Goal: Task Accomplishment & Management: Manage account settings

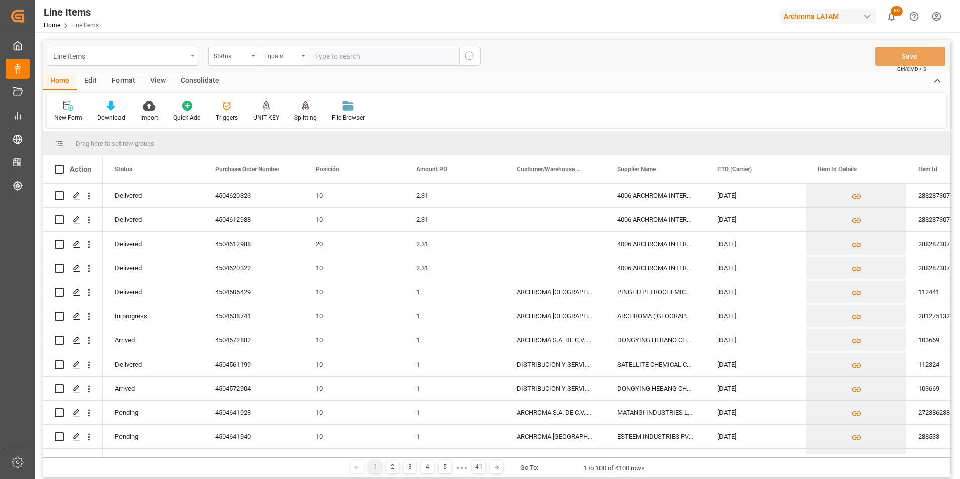
click at [181, 58] on div "Line Items" at bounding box center [120, 55] width 134 height 13
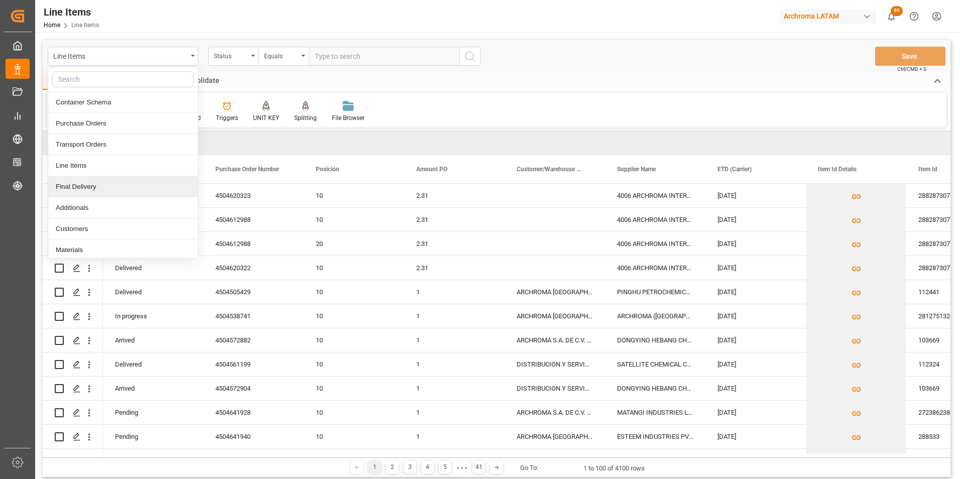
click at [122, 185] on div "Final Delivery" at bounding box center [123, 186] width 150 height 21
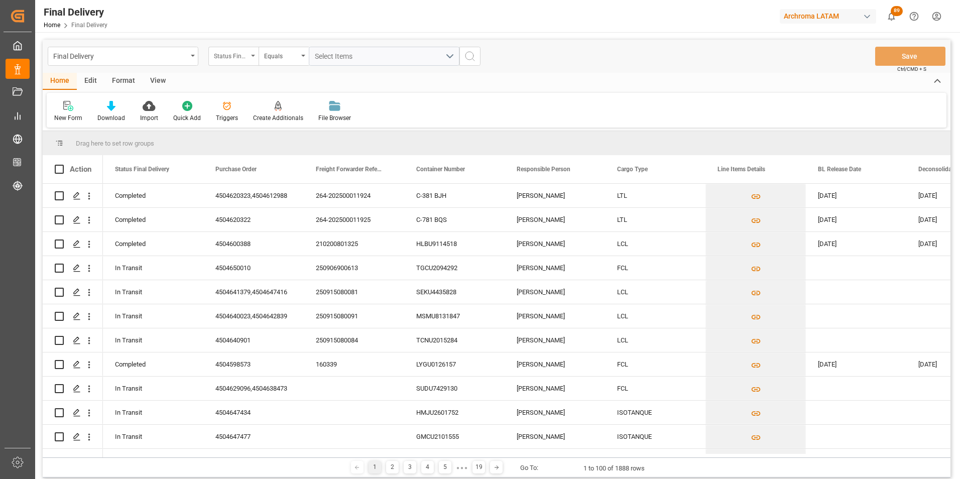
click at [250, 61] on div "Status Final Delivery" at bounding box center [233, 56] width 50 height 19
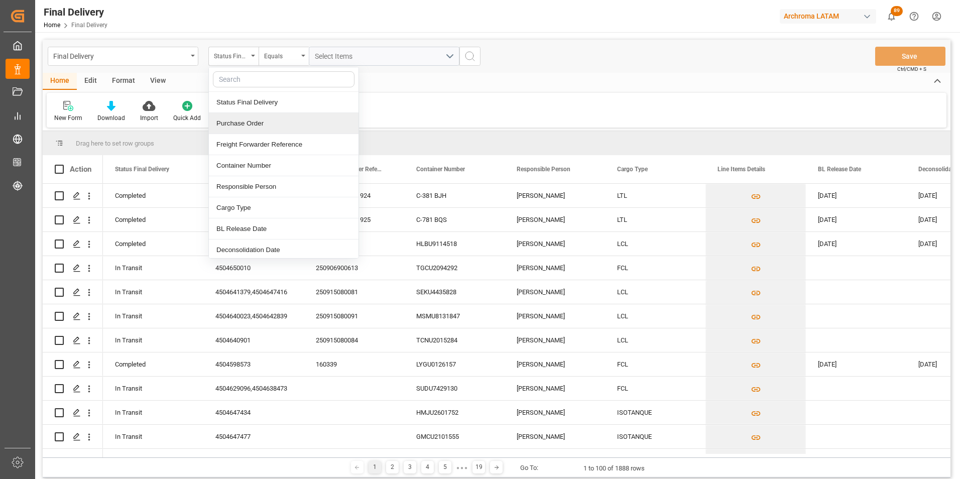
click at [249, 126] on div "Purchase Order" at bounding box center [284, 123] width 150 height 21
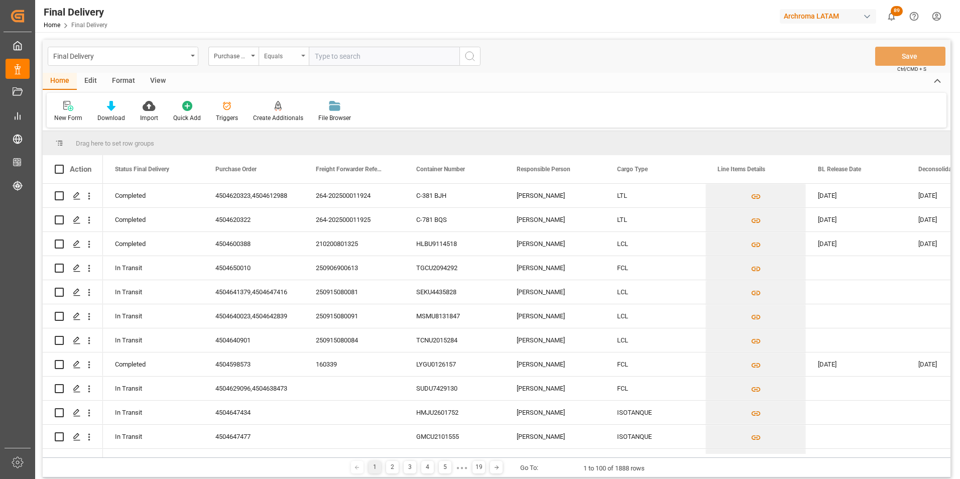
click at [281, 63] on div "Equals" at bounding box center [283, 56] width 50 height 19
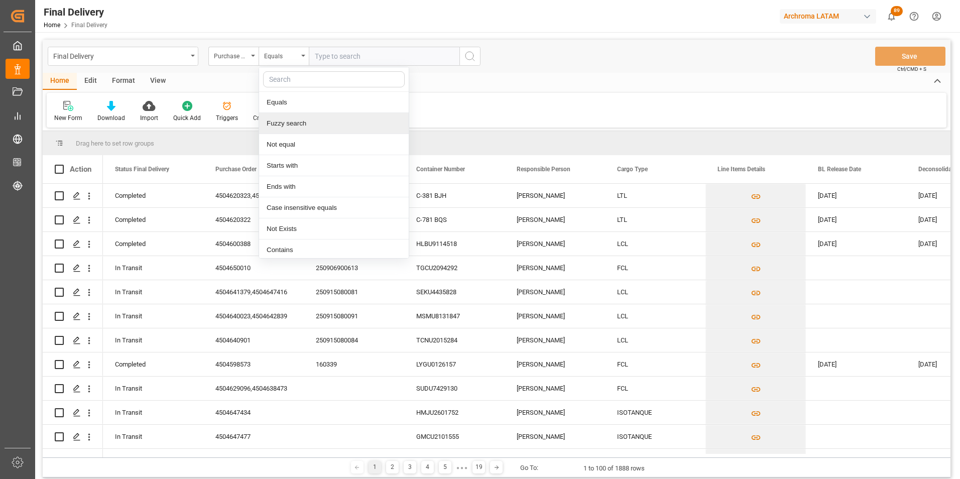
click at [296, 115] on div "Fuzzy search" at bounding box center [334, 123] width 150 height 21
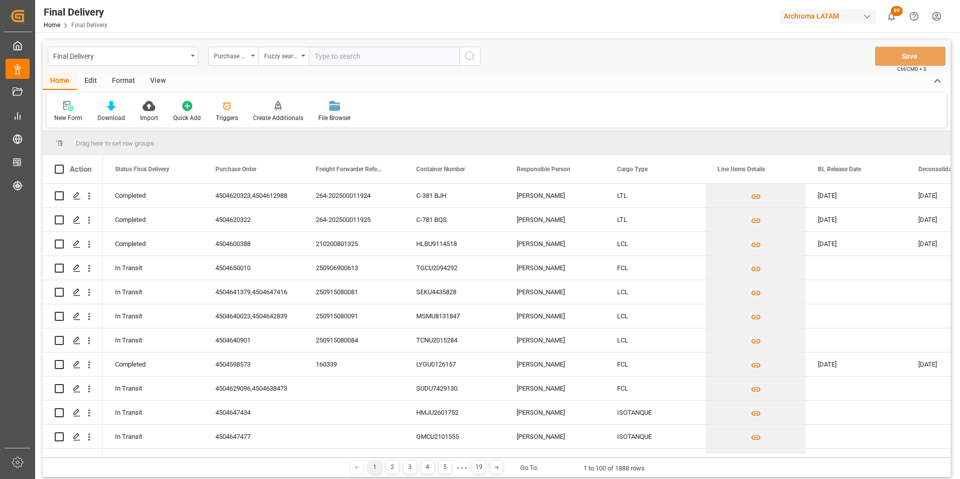
paste input "4504641302"
type input "4504641302"
click at [466, 55] on icon "search button" at bounding box center [470, 56] width 12 height 12
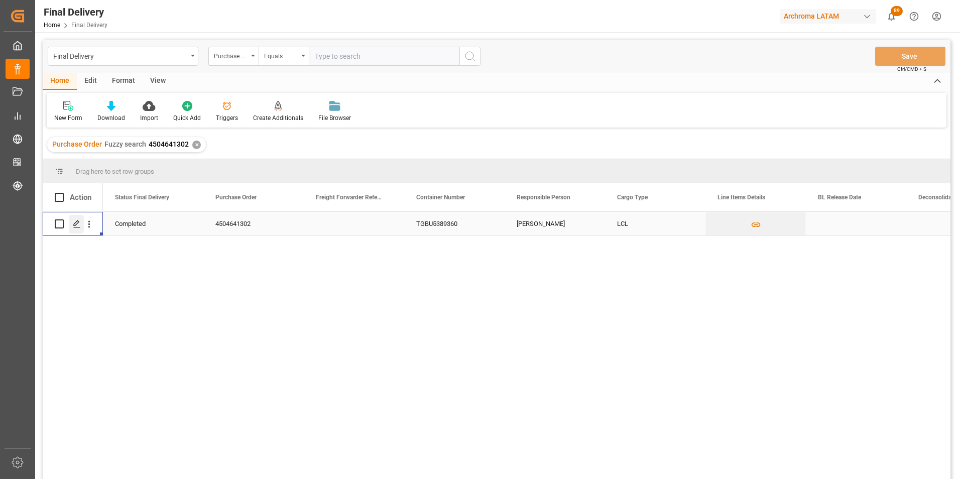
click at [75, 226] on icon "Press SPACE to select this row." at bounding box center [77, 224] width 8 height 8
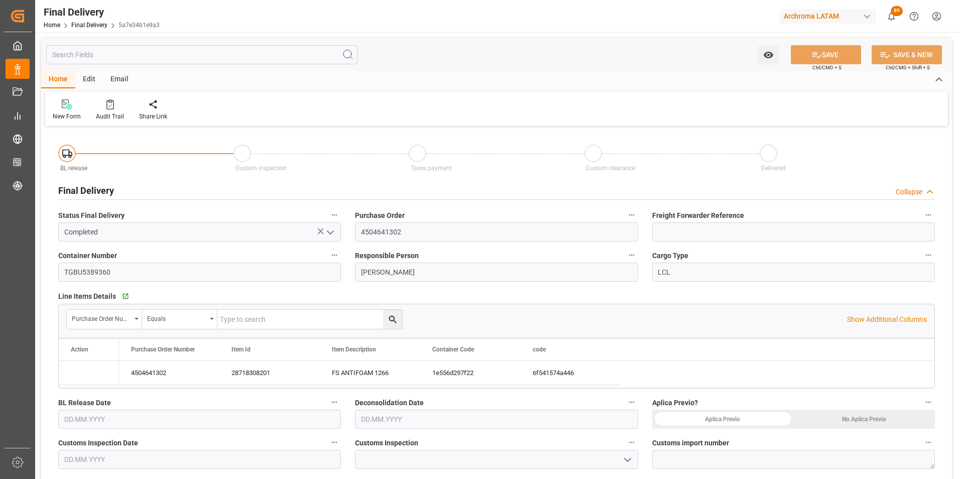
type input "30.08.2025"
type input "24.08.2025"
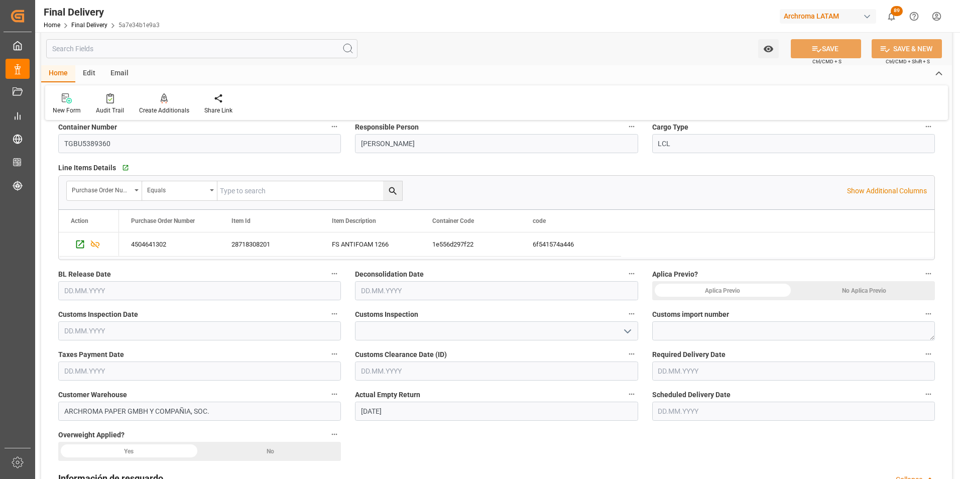
scroll to position [151, 0]
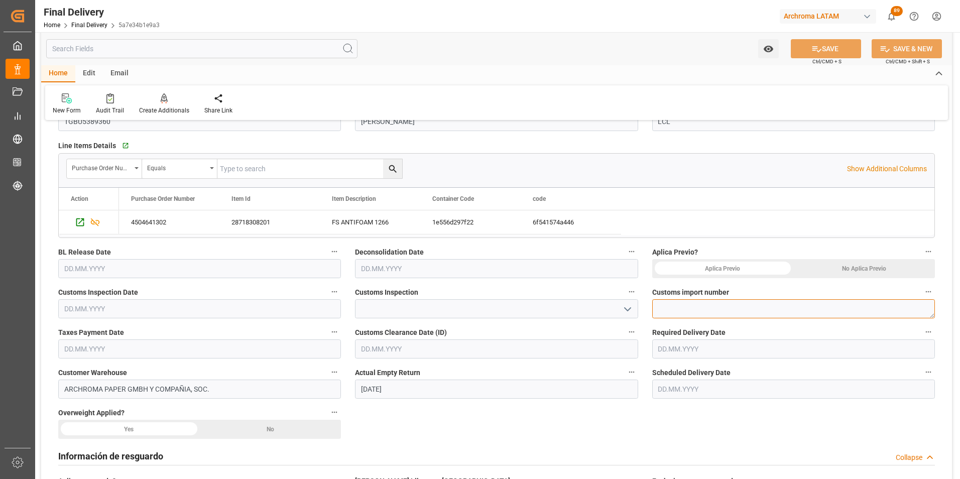
click at [705, 310] on textarea at bounding box center [793, 308] width 283 height 19
paste textarea "264-202500011943"
type textarea "264-202500011943"
click at [835, 273] on div "No Aplica Previo" at bounding box center [864, 268] width 142 height 19
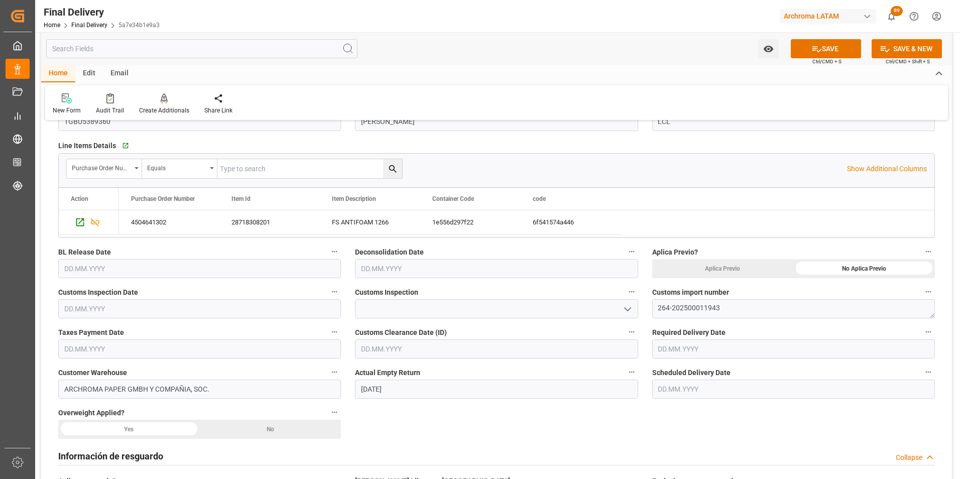
click at [687, 381] on input "text" at bounding box center [793, 388] width 283 height 19
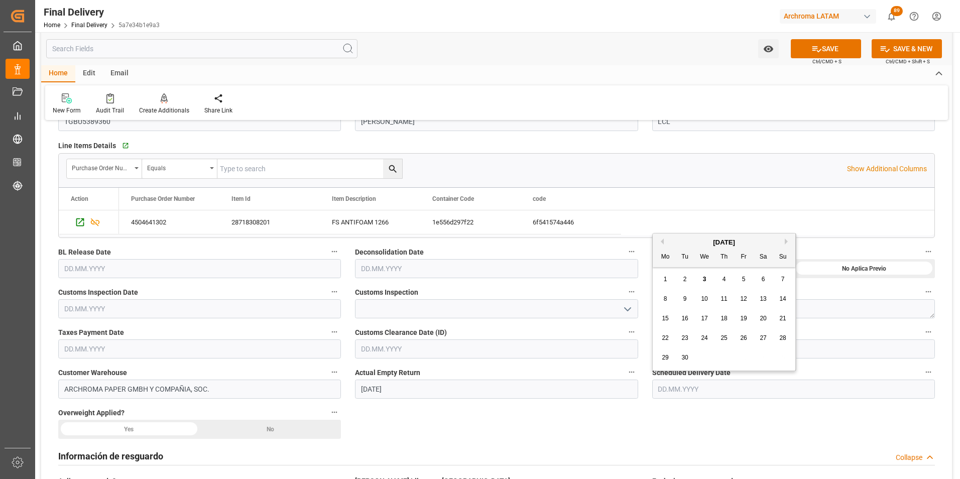
click at [703, 277] on span "3" at bounding box center [705, 279] width 4 height 7
type input "03.09.2025"
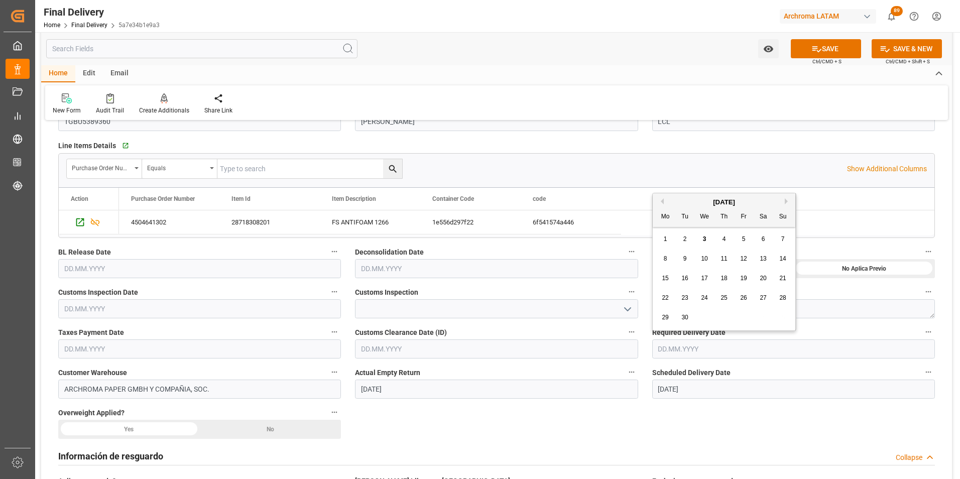
click at [683, 343] on input "text" at bounding box center [793, 348] width 283 height 19
click at [711, 274] on div "15 16 17 18 19 20 21" at bounding box center [724, 279] width 137 height 20
click at [703, 275] on span "17" at bounding box center [704, 278] width 7 height 7
type input "17.09.2025"
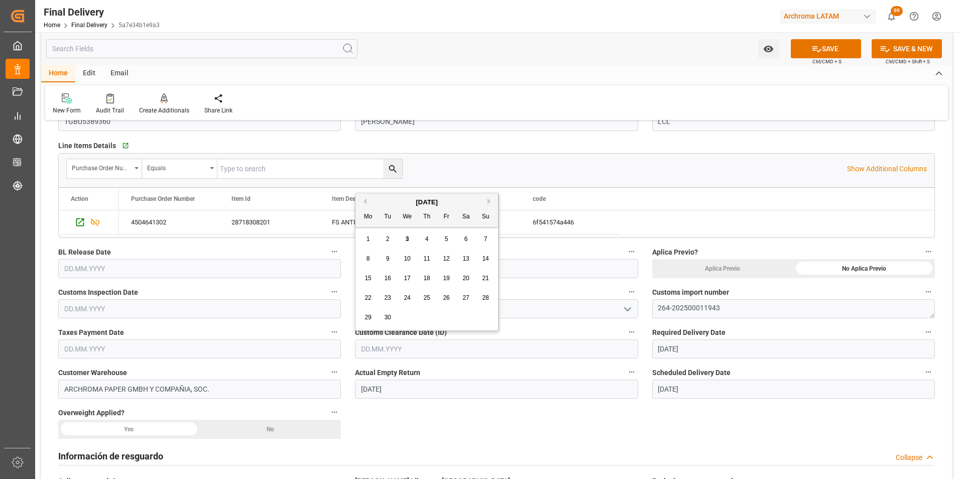
click at [386, 350] on input "text" at bounding box center [496, 348] width 283 height 19
click at [386, 240] on span "2" at bounding box center [388, 238] width 4 height 7
type input "02.09.2025"
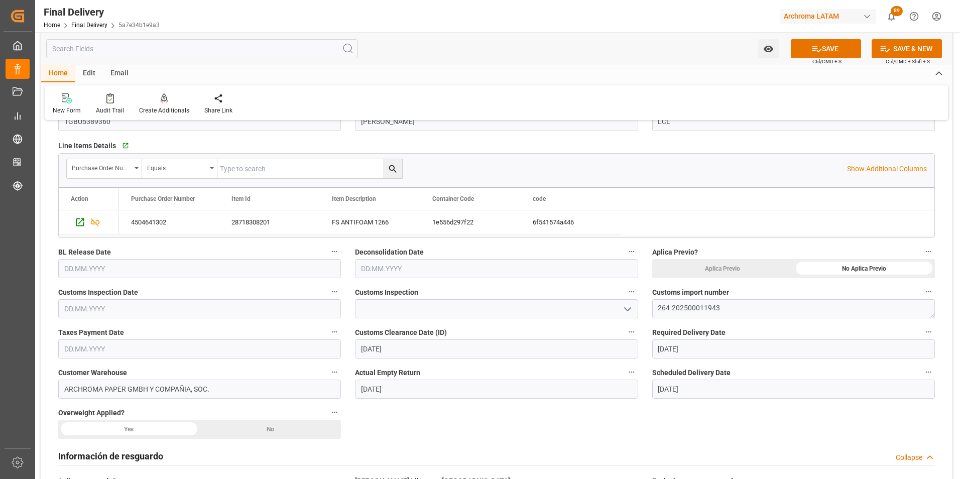
click at [621, 307] on button "open menu" at bounding box center [626, 309] width 15 height 16
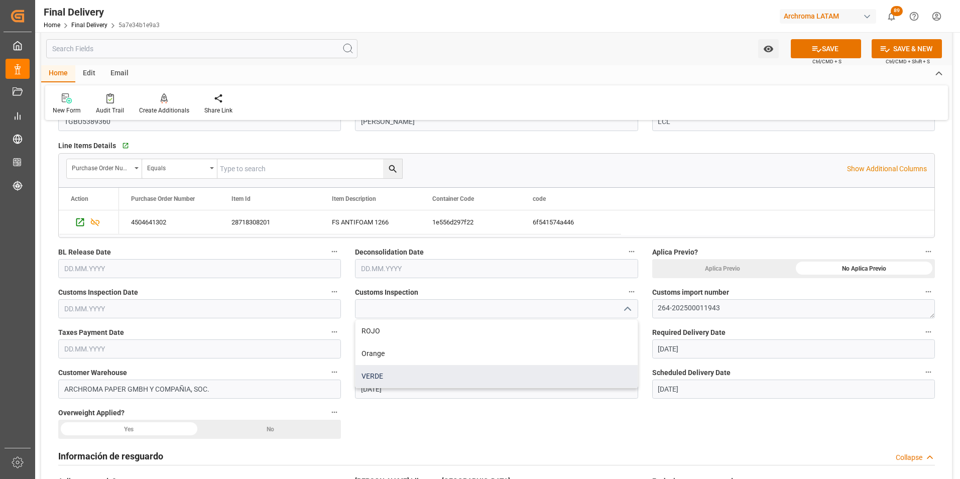
click at [426, 378] on div "VERDE" at bounding box center [496, 376] width 282 height 23
type input "VERDE"
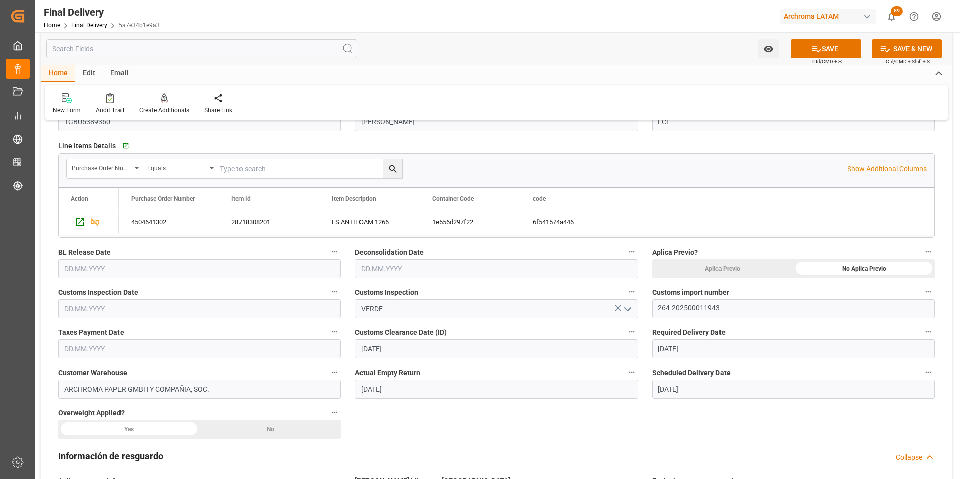
click at [135, 353] on input "text" at bounding box center [199, 348] width 283 height 19
click at [88, 240] on div "2" at bounding box center [91, 239] width 13 height 12
type input "02.09.2025"
click at [793, 278] on div "No" at bounding box center [864, 268] width 142 height 19
click at [79, 305] on input "text" at bounding box center [199, 308] width 283 height 19
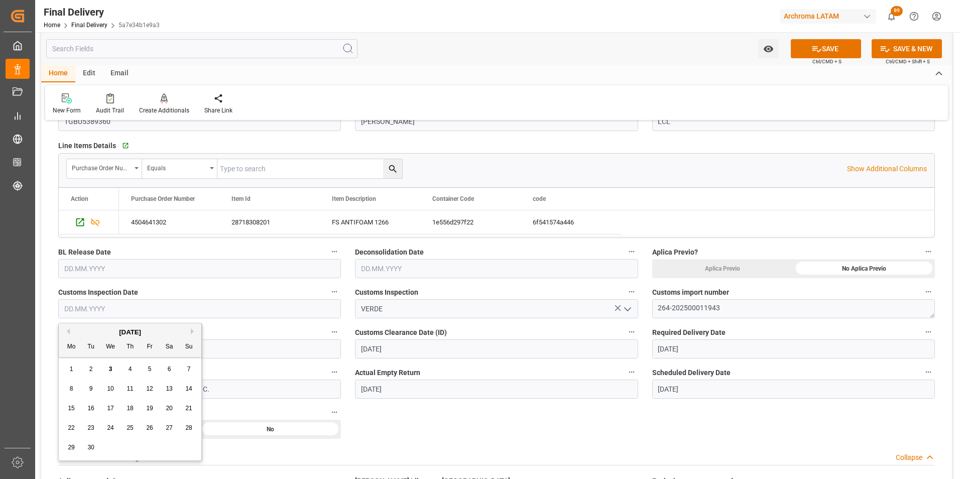
click at [89, 370] on span "2" at bounding box center [91, 368] width 4 height 7
type input "02.09.2025"
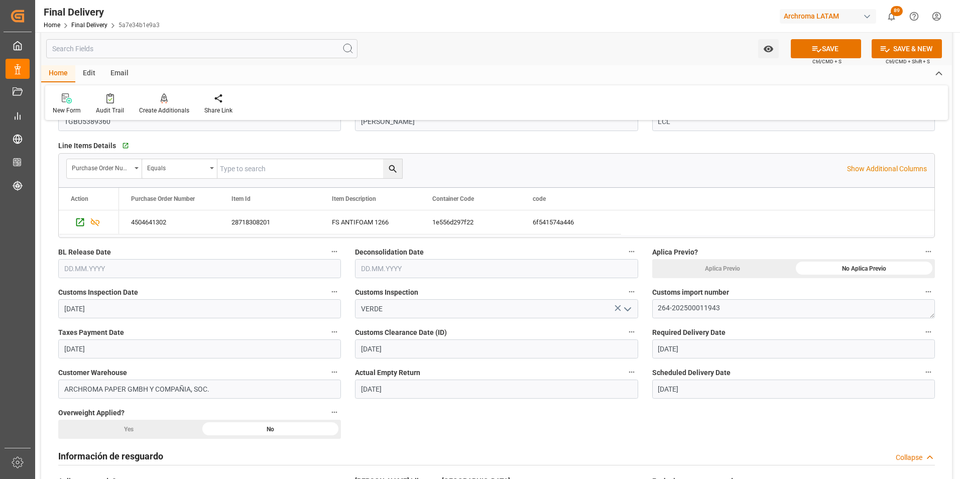
click at [89, 268] on input "text" at bounding box center [199, 268] width 283 height 19
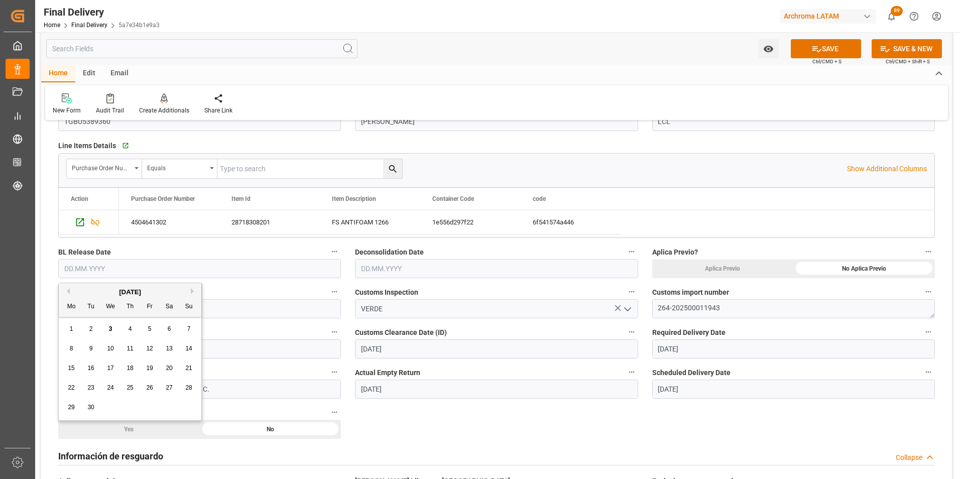
click at [94, 323] on div "1 2 3 4 5 6 7" at bounding box center [130, 329] width 137 height 20
click at [90, 325] on div "2" at bounding box center [91, 329] width 13 height 12
type input "02.09.2025"
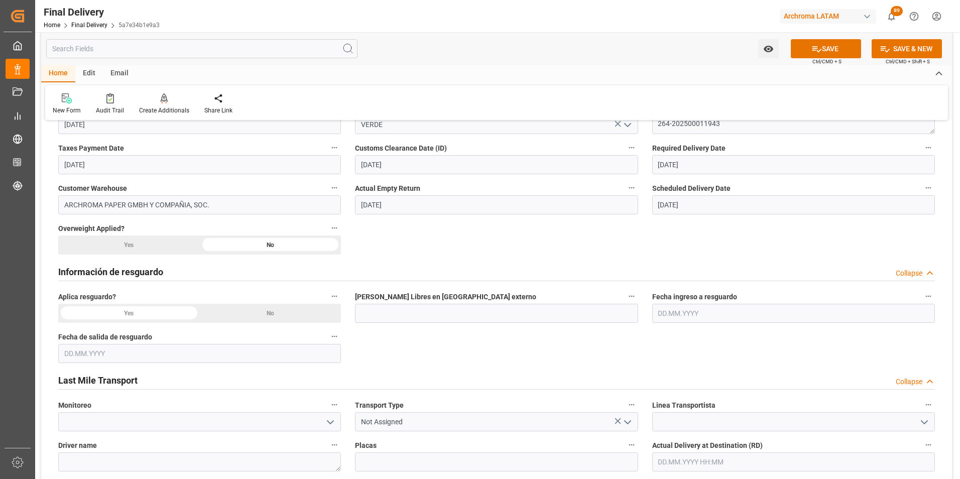
scroll to position [351, 0]
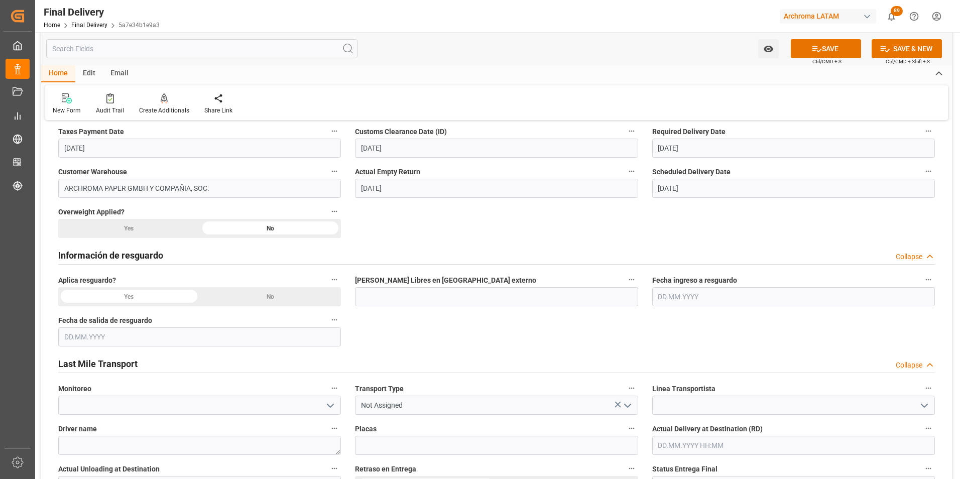
click at [793, 77] on div "No" at bounding box center [864, 67] width 142 height 19
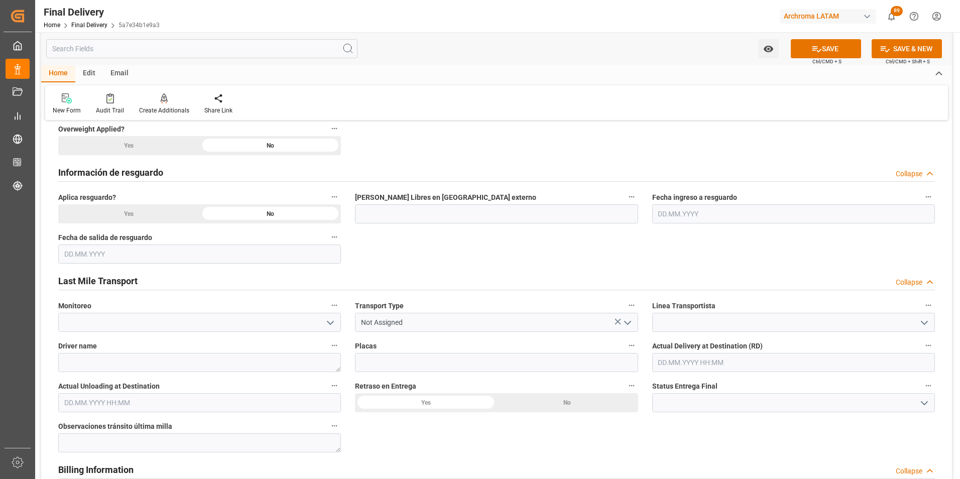
scroll to position [452, 0]
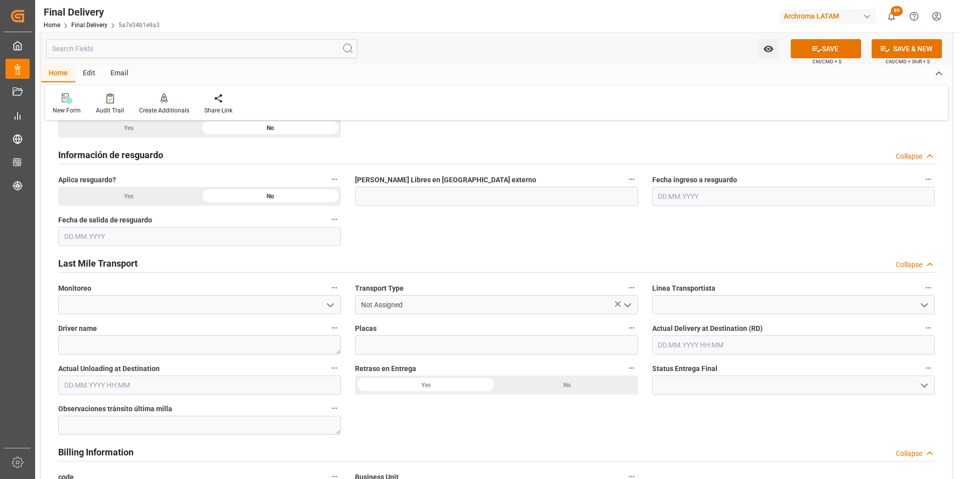
click at [628, 309] on icon "open menu" at bounding box center [627, 305] width 12 height 12
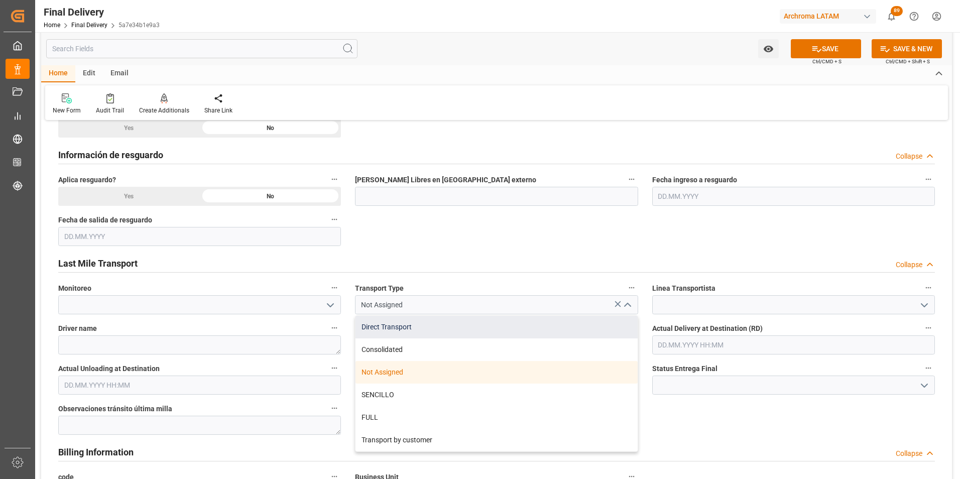
click at [487, 325] on div "Direct Transport" at bounding box center [496, 327] width 282 height 23
type input "Direct Transport"
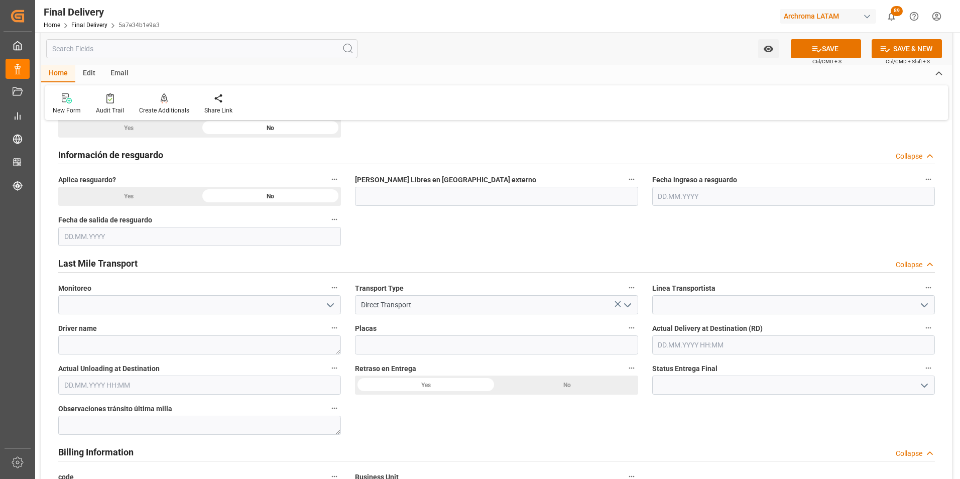
click at [924, 309] on icon "open menu" at bounding box center [924, 305] width 12 height 12
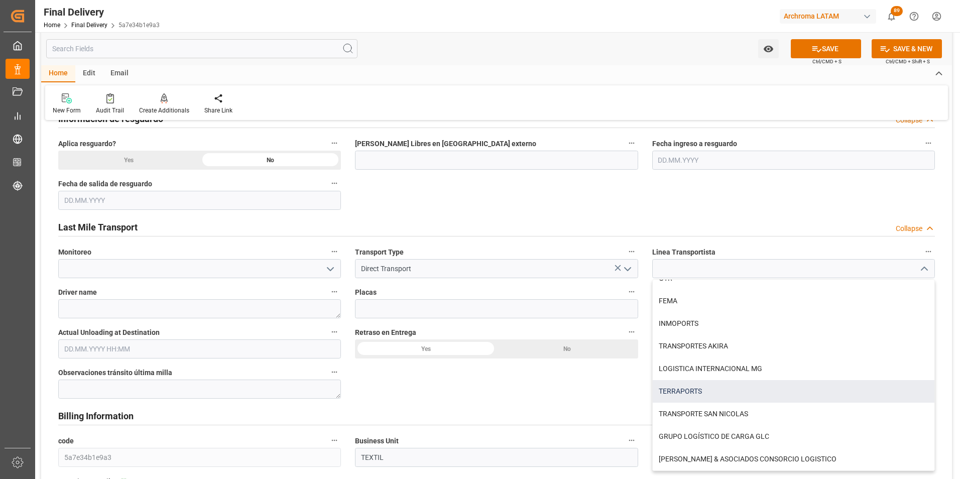
scroll to position [502, 0]
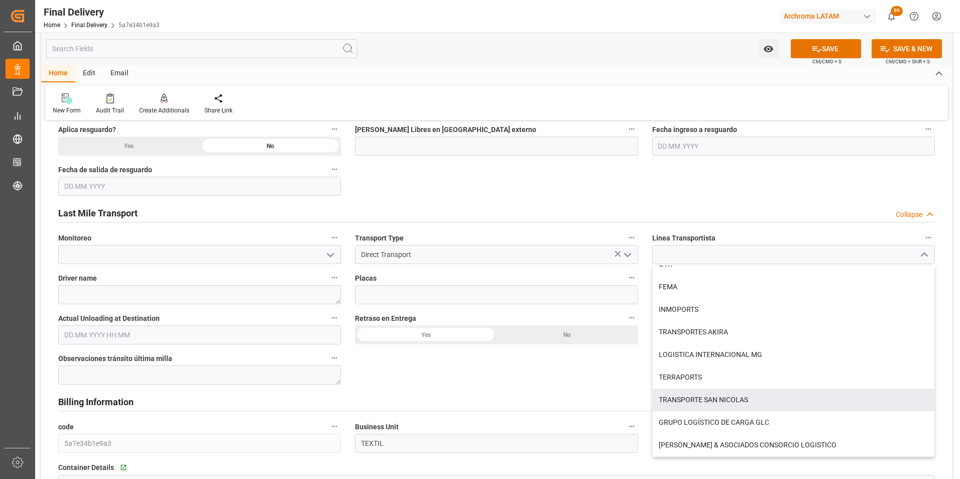
click at [595, 374] on div "BL release Custom inspection Taxes payment Custom clearance Delivered Final Del…" at bounding box center [496, 274] width 910 height 1294
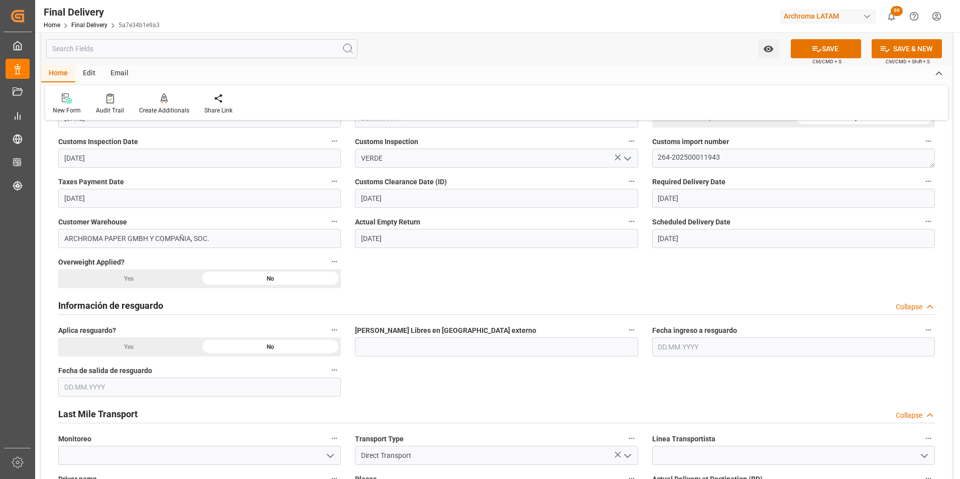
scroll to position [251, 0]
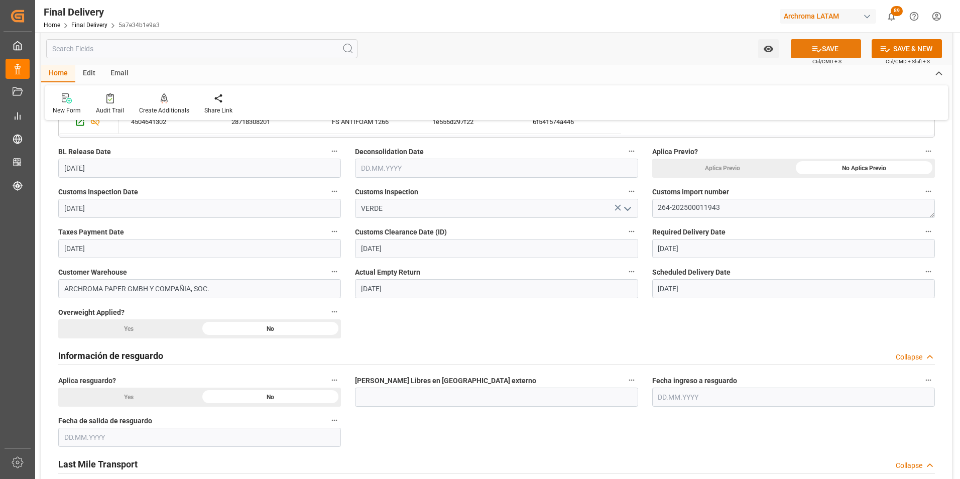
click at [831, 49] on button "SAVE" at bounding box center [826, 48] width 70 height 19
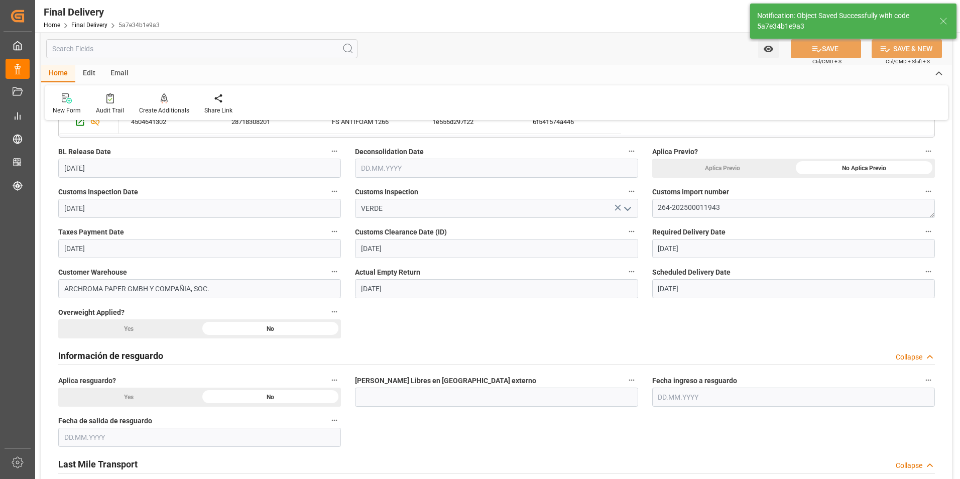
type textarea "1"
type input "9"
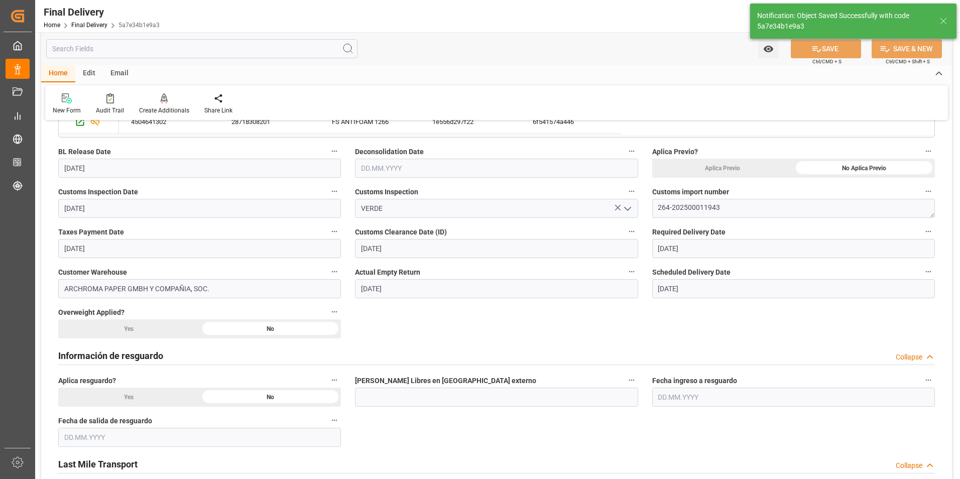
type input "9"
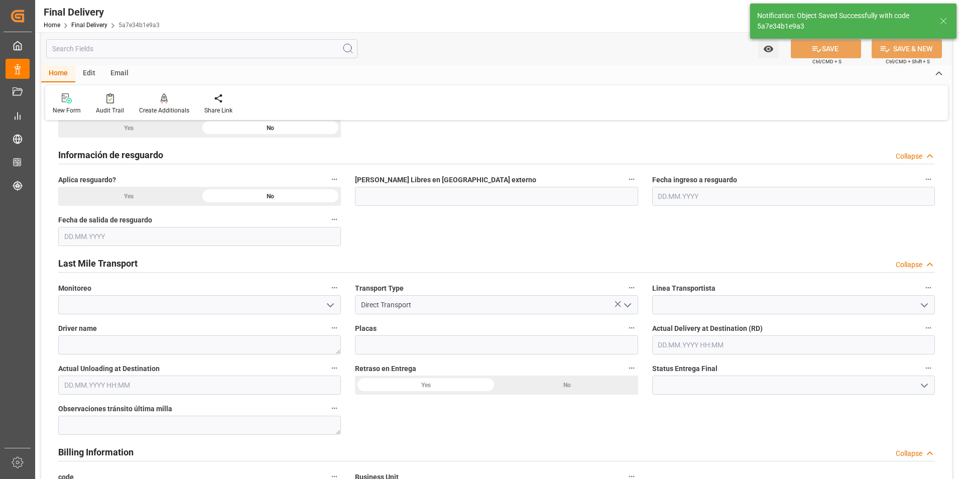
scroll to position [602, 0]
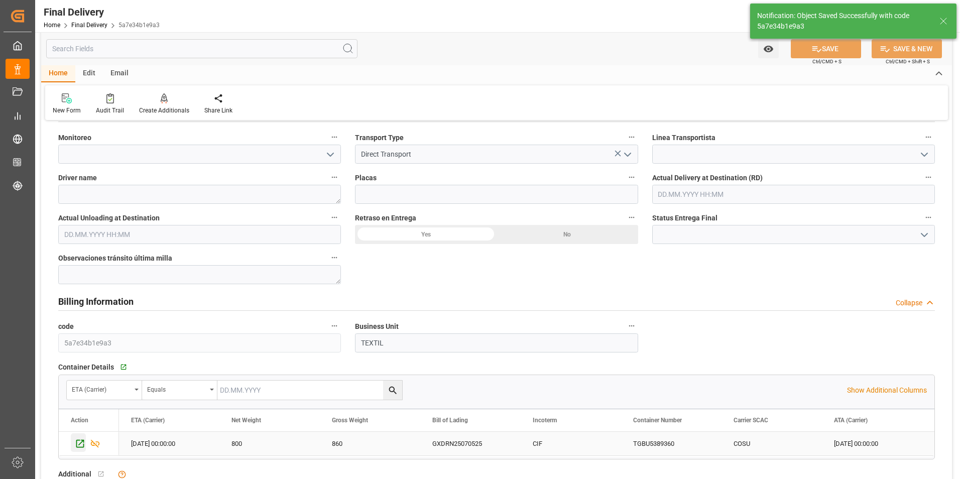
click at [78, 439] on icon "Press SPACE to select this row." at bounding box center [80, 443] width 11 height 11
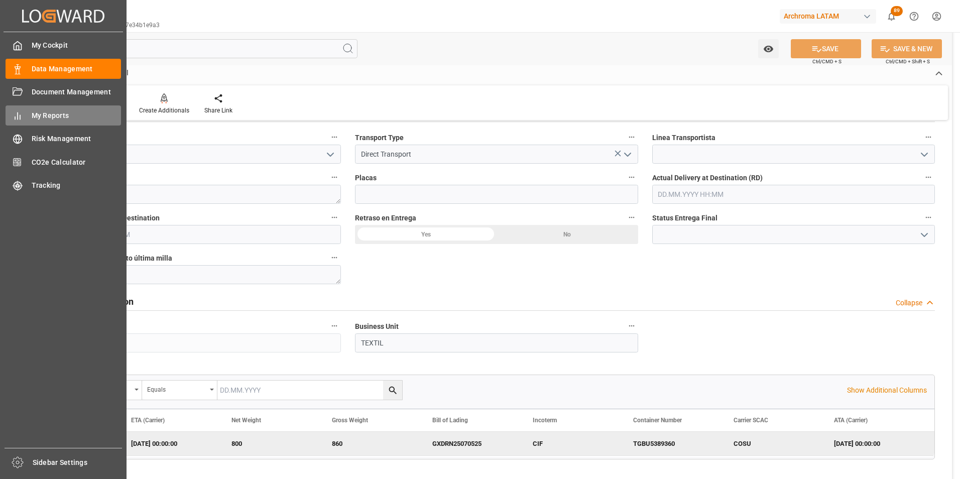
click at [30, 109] on div "My Reports My Reports" at bounding box center [63, 115] width 115 height 20
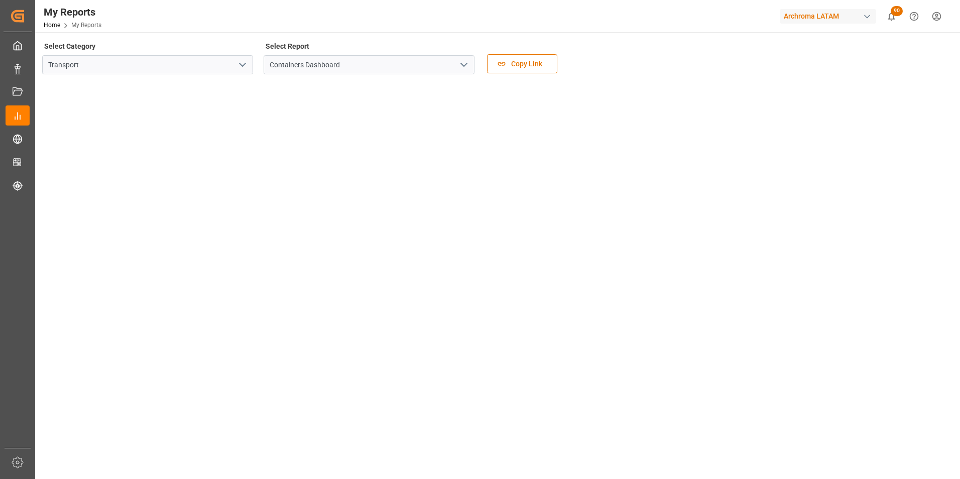
click at [866, 311] on tableau-viz at bounding box center [496, 471] width 906 height 779
click at [861, 312] on tableau-viz at bounding box center [496, 471] width 906 height 779
click at [822, 156] on tableau-viz at bounding box center [496, 471] width 906 height 779
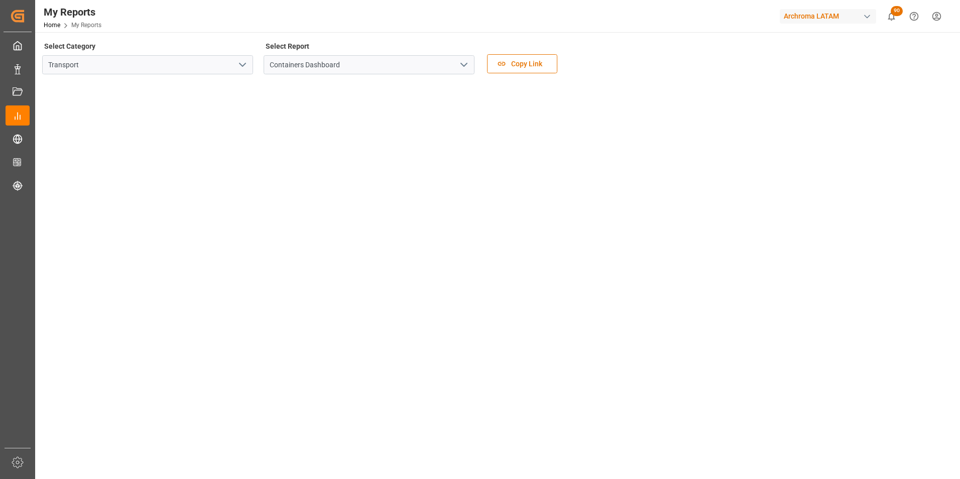
click at [704, 61] on div "Select Category Transport Select Report Containers Dashboard Copy Link" at bounding box center [496, 60] width 908 height 42
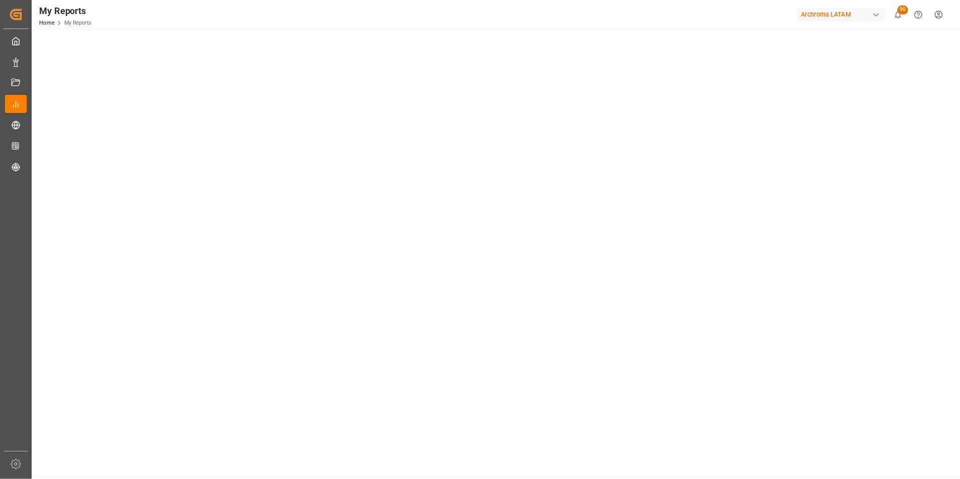
scroll to position [340, 0]
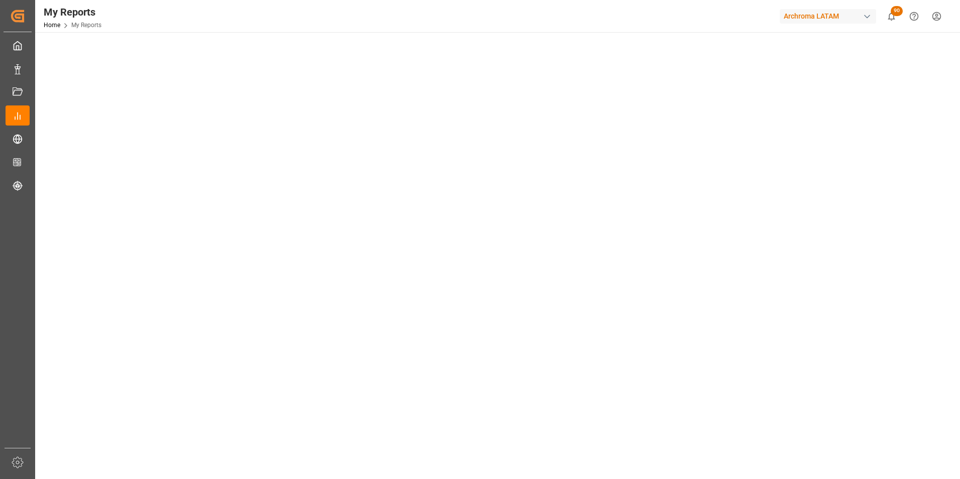
drag, startPoint x: 1044, startPoint y: 0, endPoint x: 804, endPoint y: 438, distance: 500.0
click at [804, 438] on tableau-viz at bounding box center [496, 131] width 906 height 779
click at [242, 64] on icon "open menu" at bounding box center [242, 65] width 12 height 12
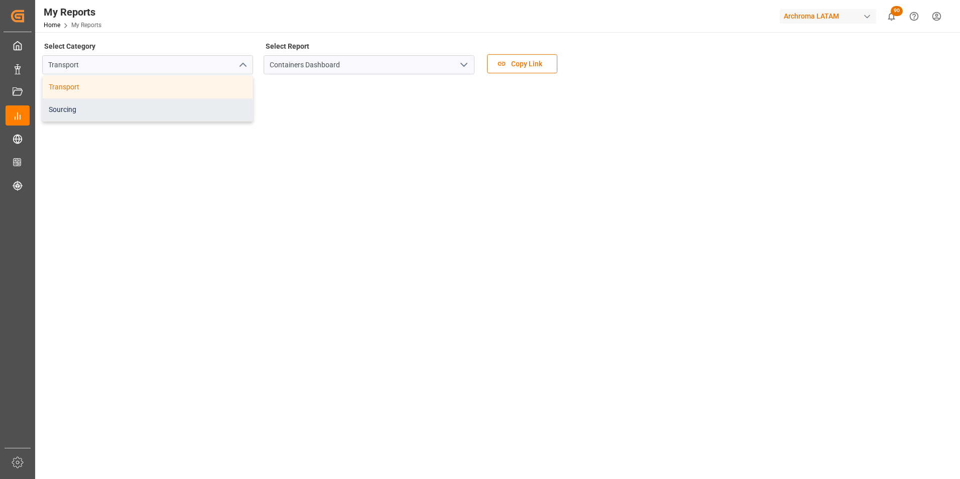
click at [104, 110] on div "Sourcing" at bounding box center [148, 109] width 210 height 23
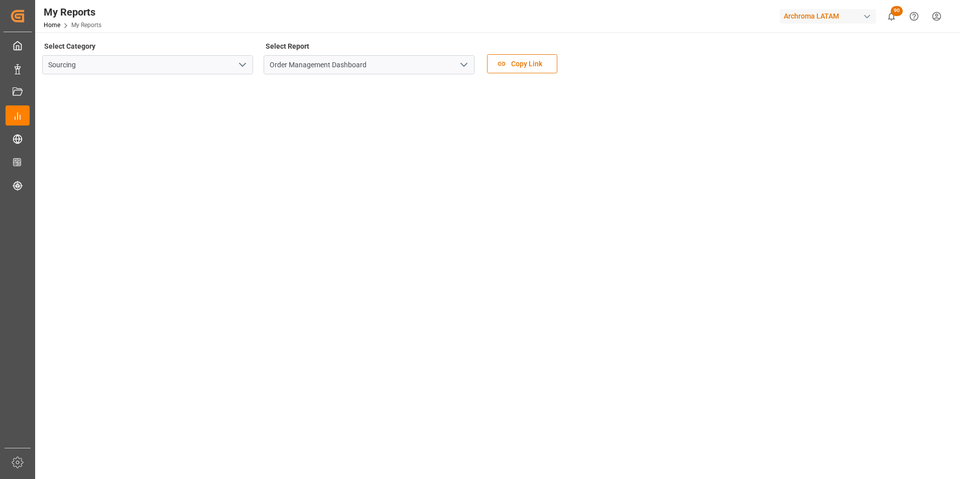
click at [462, 65] on polyline "open menu" at bounding box center [464, 64] width 6 height 3
click at [462, 65] on polyline "close menu" at bounding box center [464, 64] width 6 height 3
click at [252, 65] on input "Sourcing" at bounding box center [147, 64] width 211 height 19
click at [240, 66] on icon "open menu" at bounding box center [242, 65] width 12 height 12
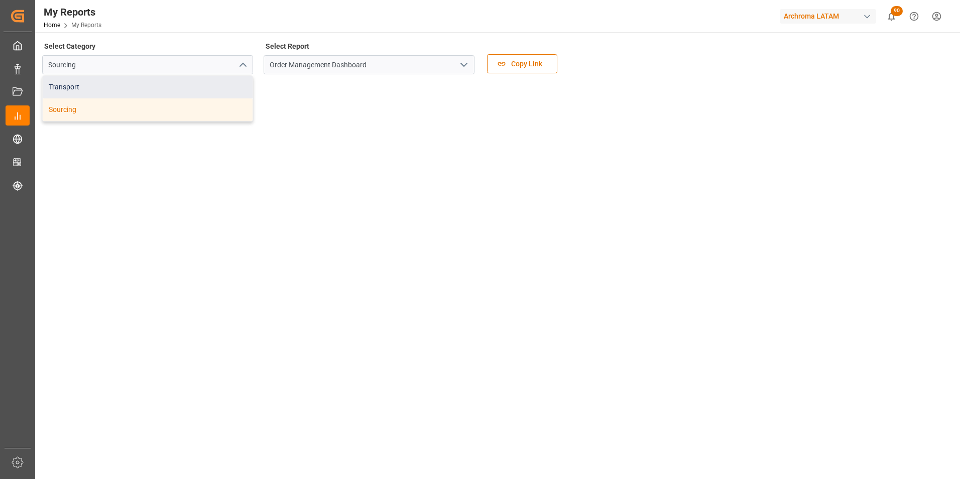
click at [181, 90] on div "Transport" at bounding box center [148, 87] width 210 height 23
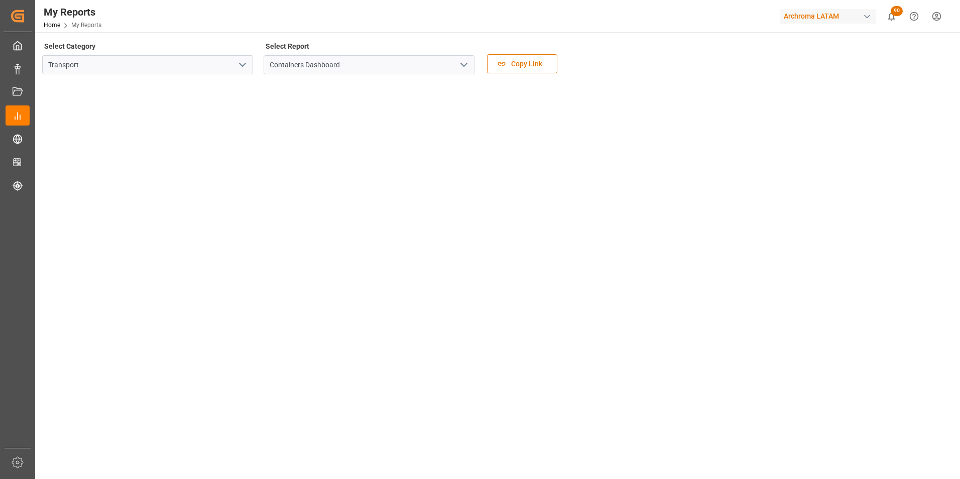
click at [461, 70] on icon "open menu" at bounding box center [464, 65] width 12 height 12
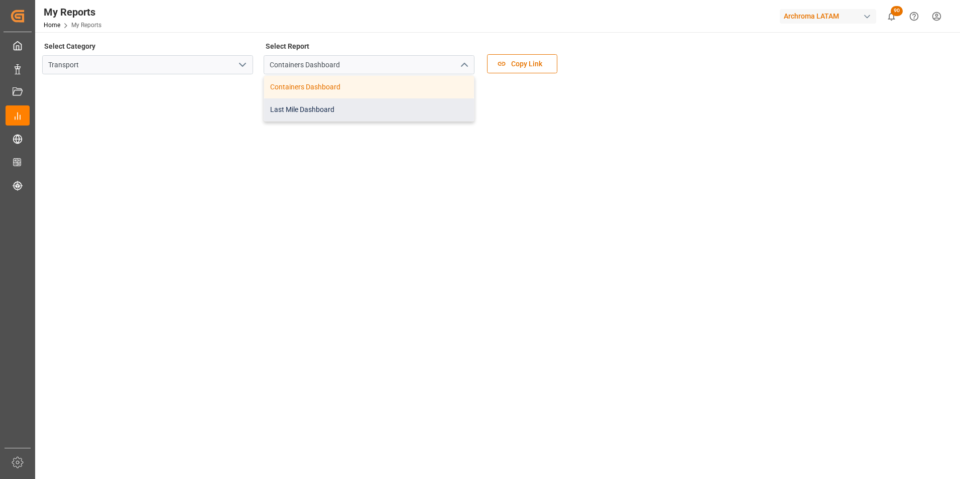
click at [358, 105] on div "Last Mile Dashboard" at bounding box center [369, 109] width 210 height 23
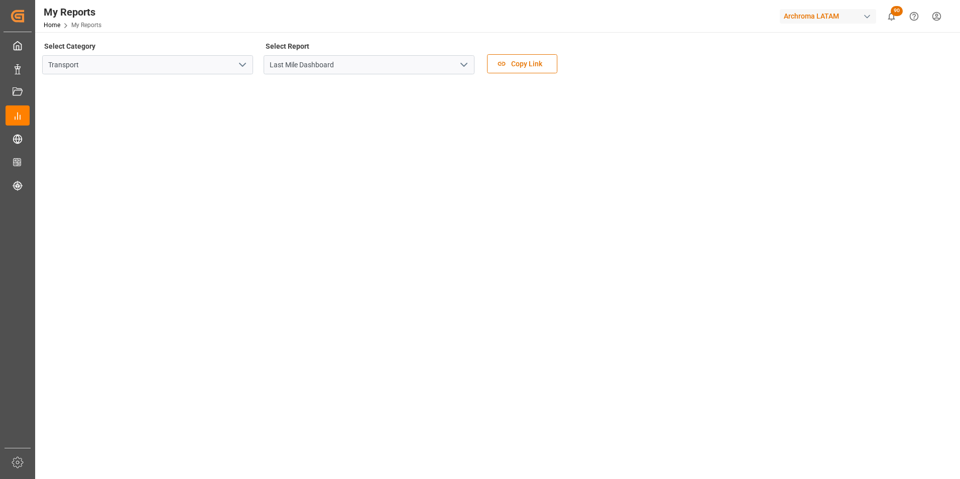
click at [463, 64] on icon "open menu" at bounding box center [464, 65] width 12 height 12
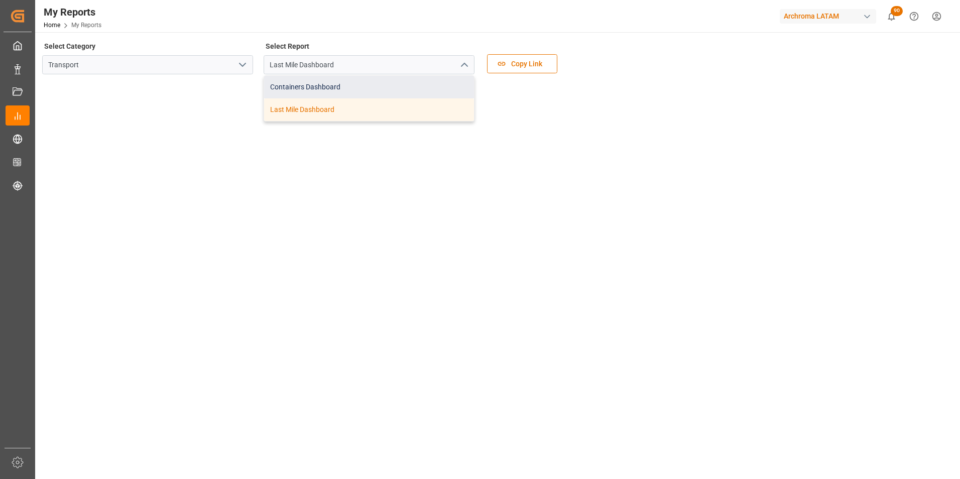
click at [395, 90] on div "Containers Dashboard" at bounding box center [369, 87] width 210 height 23
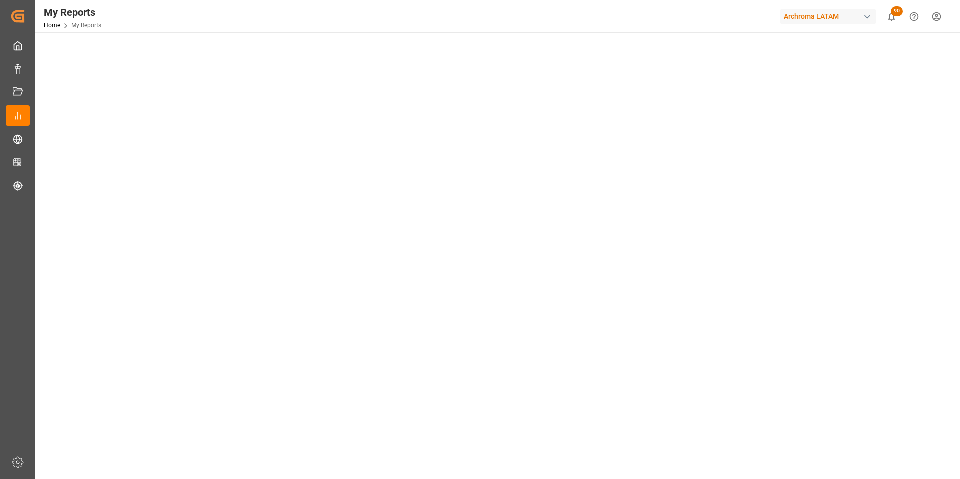
scroll to position [100, 0]
click at [781, 293] on tableau-viz at bounding box center [496, 371] width 906 height 779
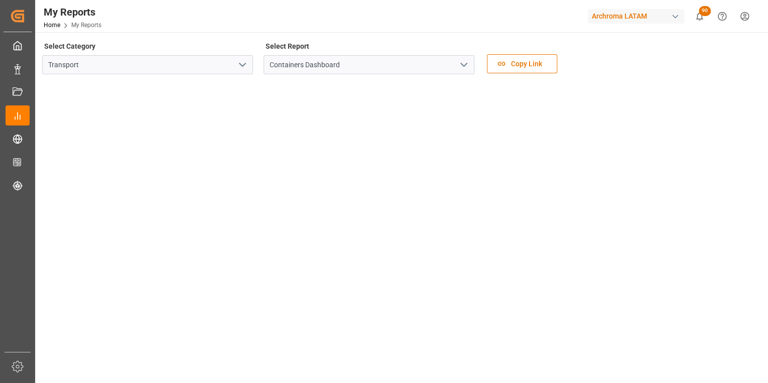
drag, startPoint x: 945, startPoint y: 1, endPoint x: 758, endPoint y: 77, distance: 202.4
click at [758, 77] on div "Select Category Transport Select Report Containers Dashboard Copy Link" at bounding box center [400, 60] width 717 height 42
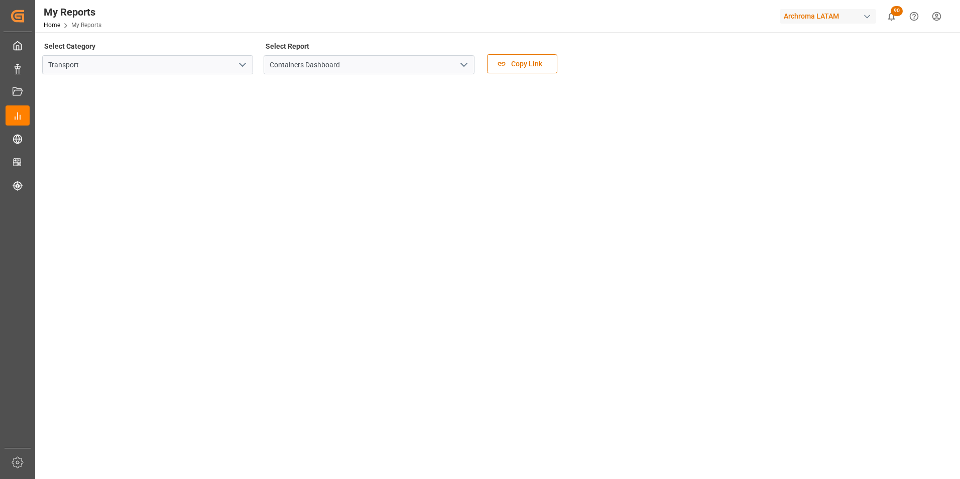
drag, startPoint x: 748, startPoint y: 0, endPoint x: 800, endPoint y: 440, distance: 442.7
click at [805, 440] on tableau-viz at bounding box center [496, 471] width 906 height 779
click at [854, 368] on tableau-viz at bounding box center [496, 471] width 906 height 779
click at [840, 212] on tableau-viz at bounding box center [496, 471] width 906 height 779
click at [787, 231] on tableau-viz at bounding box center [496, 471] width 906 height 779
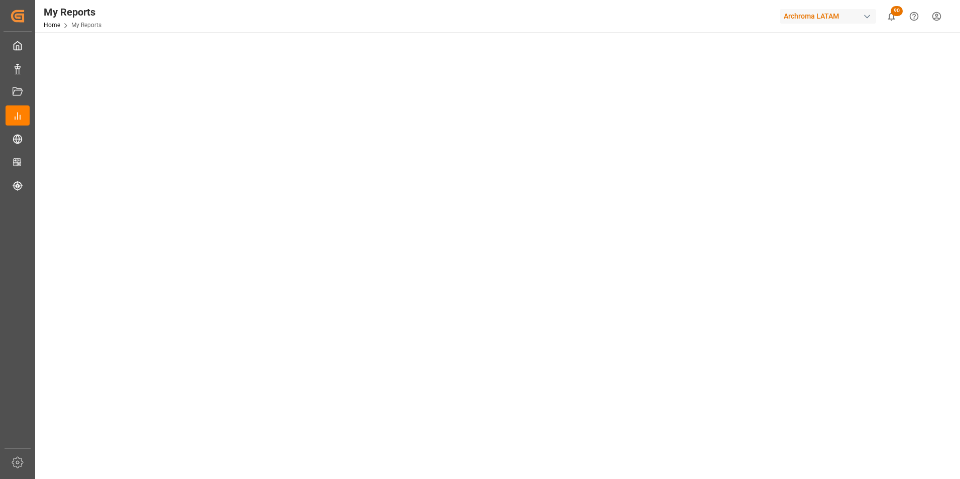
scroll to position [50, 0]
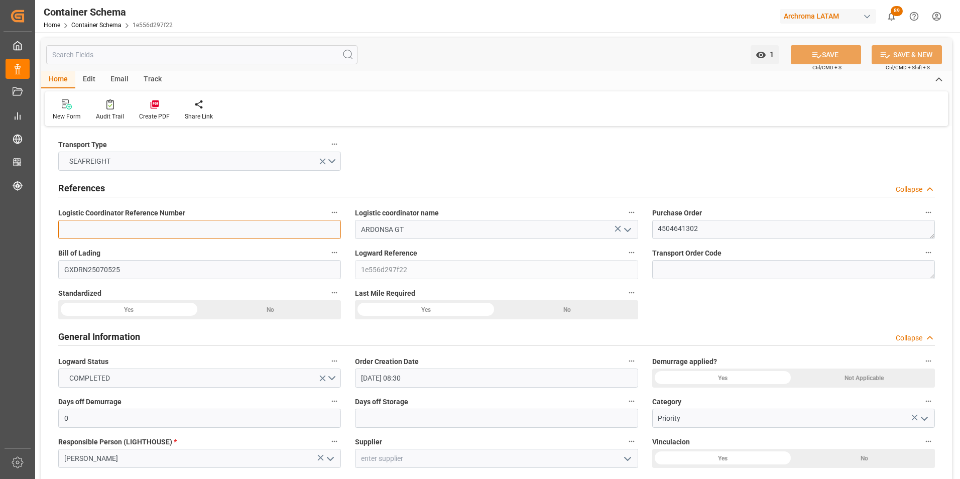
click at [125, 227] on input at bounding box center [199, 229] width 283 height 19
paste input "264-202500011943"
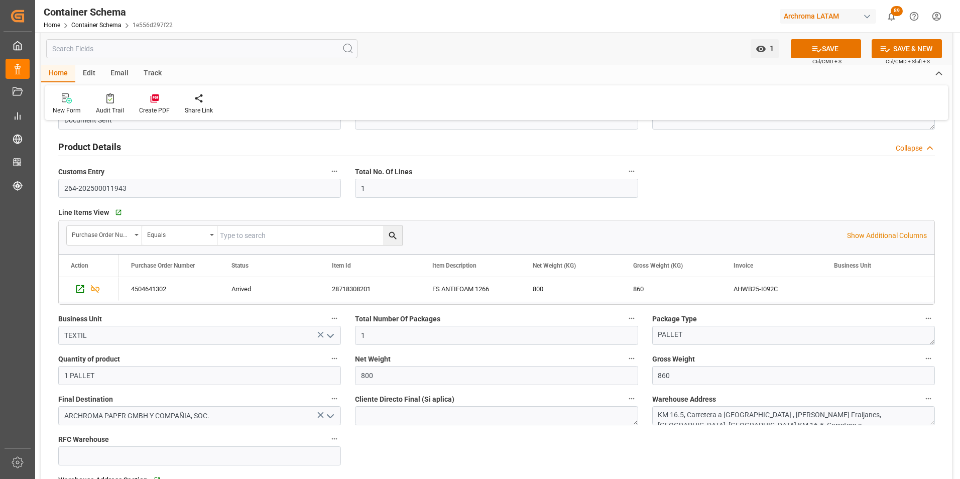
scroll to position [452, 0]
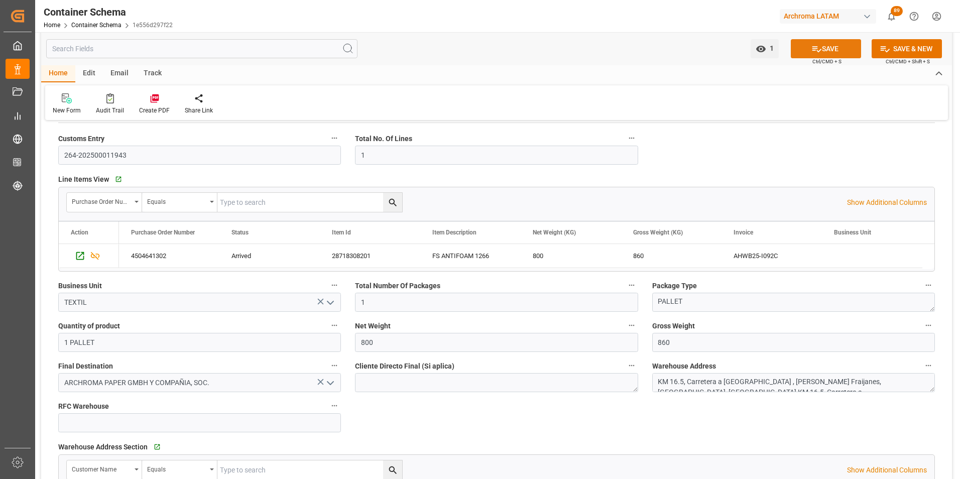
type input "264-202500011943"
click at [821, 50] on button "SAVE" at bounding box center [826, 48] width 70 height 19
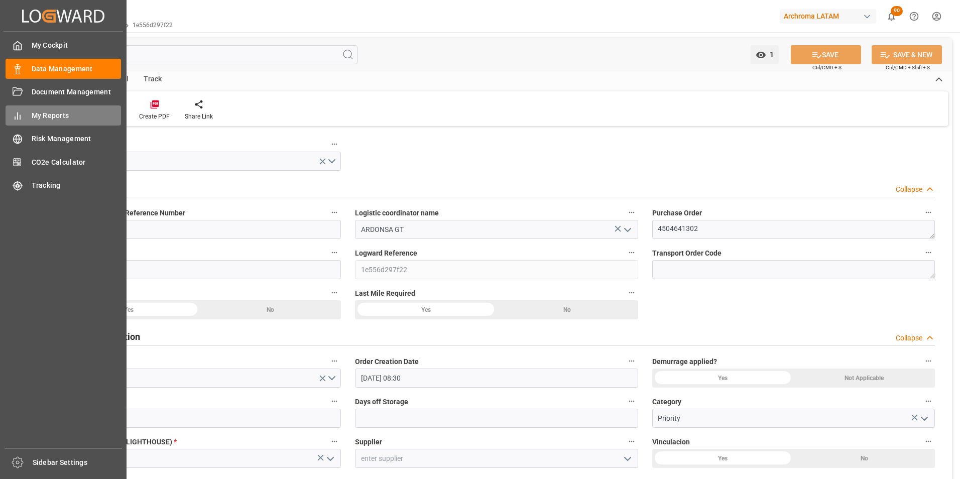
click at [30, 114] on div "My Reports My Reports" at bounding box center [63, 115] width 115 height 20
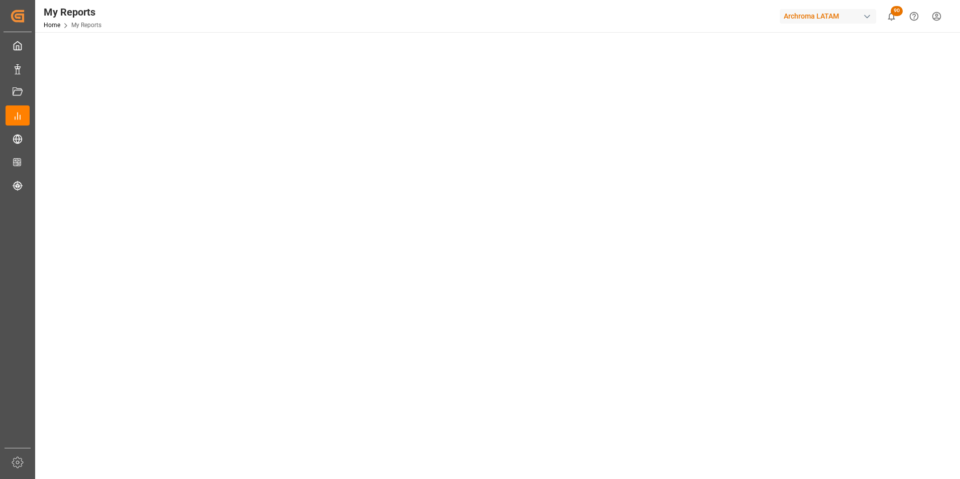
scroll to position [301, 0]
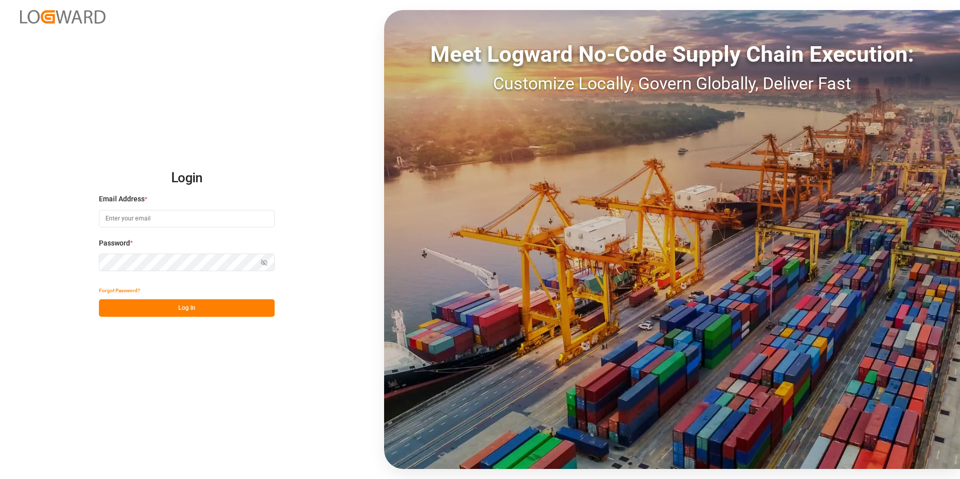
type input "[PERSON_NAME][EMAIL_ADDRESS][PERSON_NAME][DOMAIN_NAME]"
click at [199, 312] on button "Log In" at bounding box center [187, 308] width 176 height 18
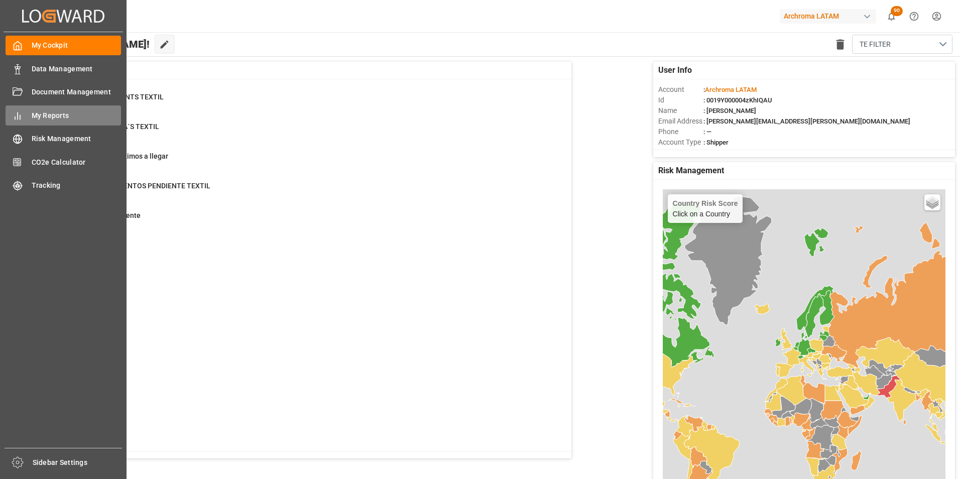
click at [26, 113] on div "My Reports My Reports" at bounding box center [63, 115] width 115 height 20
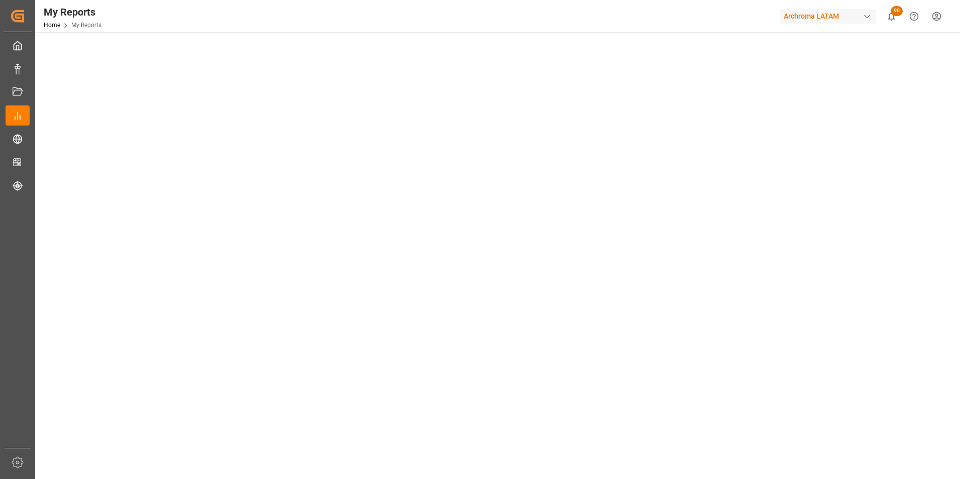
scroll to position [50, 0]
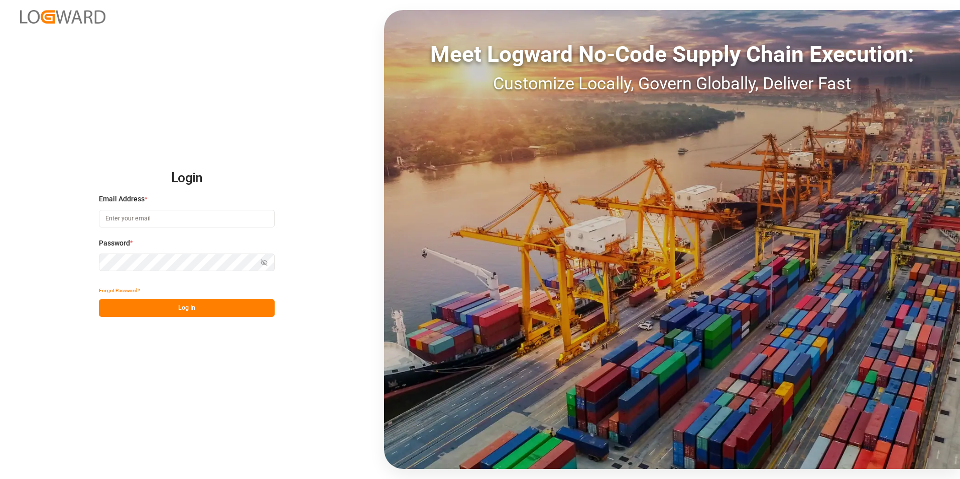
type input "[PERSON_NAME][EMAIL_ADDRESS][PERSON_NAME][DOMAIN_NAME]"
click at [169, 303] on button "Log In" at bounding box center [187, 308] width 176 height 18
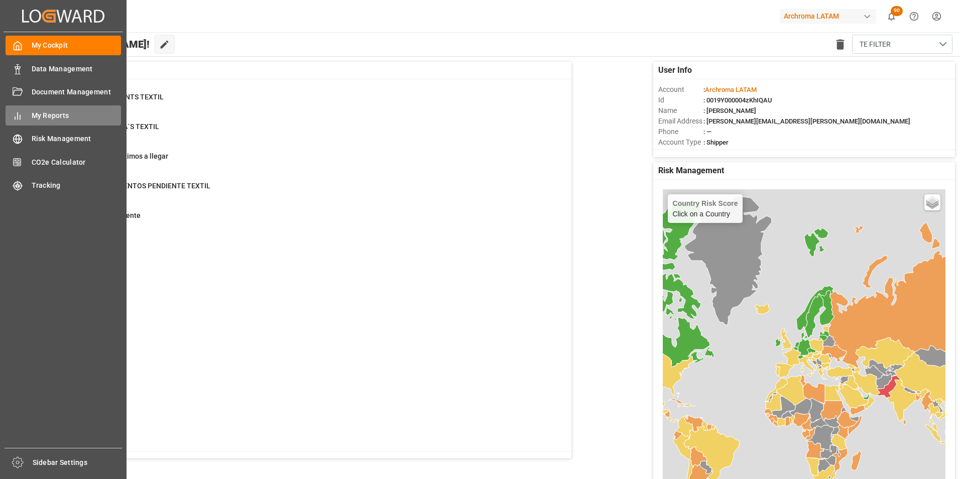
click at [47, 114] on span "My Reports" at bounding box center [77, 115] width 90 height 11
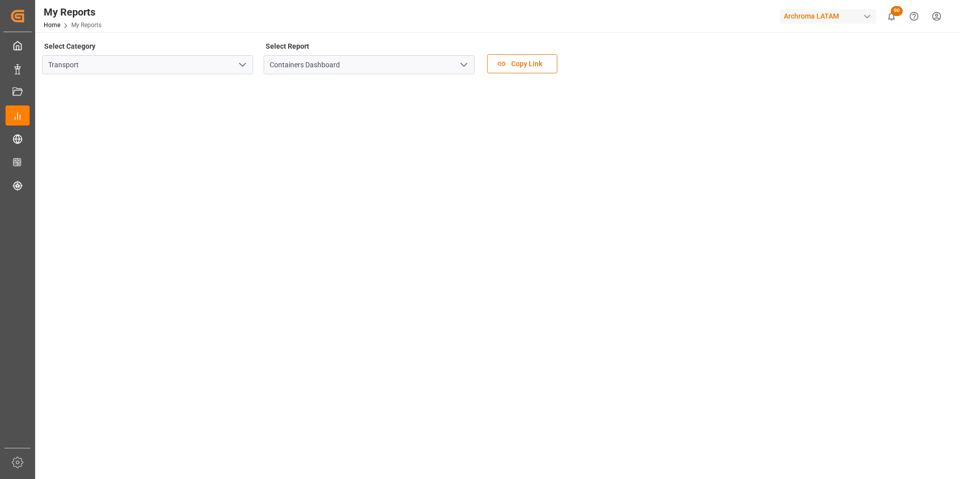
click at [242, 70] on icon "open menu" at bounding box center [242, 65] width 12 height 12
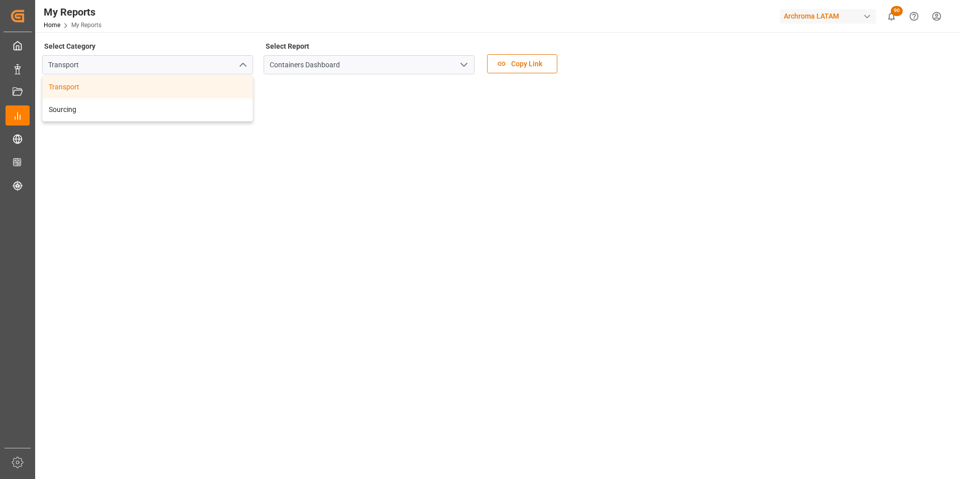
click at [208, 90] on div "Transport" at bounding box center [148, 87] width 210 height 23
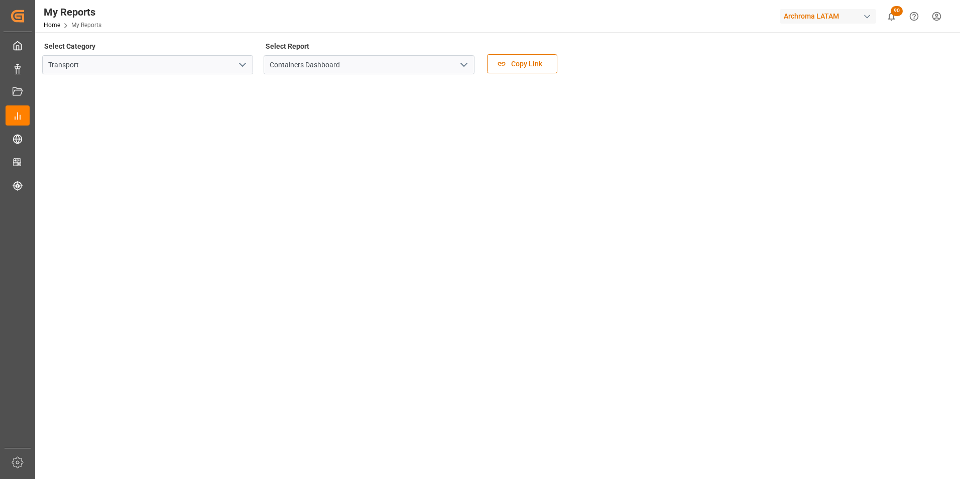
click at [806, 333] on tableau-viz at bounding box center [496, 471] width 906 height 779
